Goal: Check status: Check status

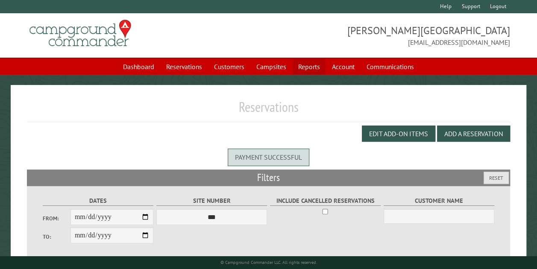
click at [307, 67] on link "Reports" at bounding box center [309, 67] width 32 height 16
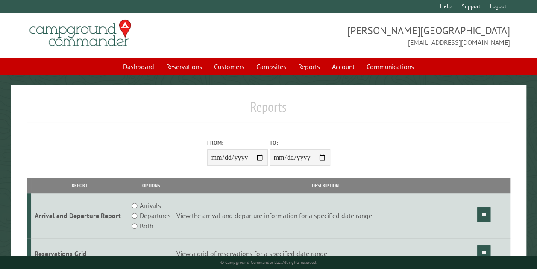
click at [260, 155] on input "From:" at bounding box center [237, 157] width 61 height 16
type input "**********"
click at [484, 218] on input "**" at bounding box center [483, 214] width 13 height 15
